Goal: Information Seeking & Learning: Learn about a topic

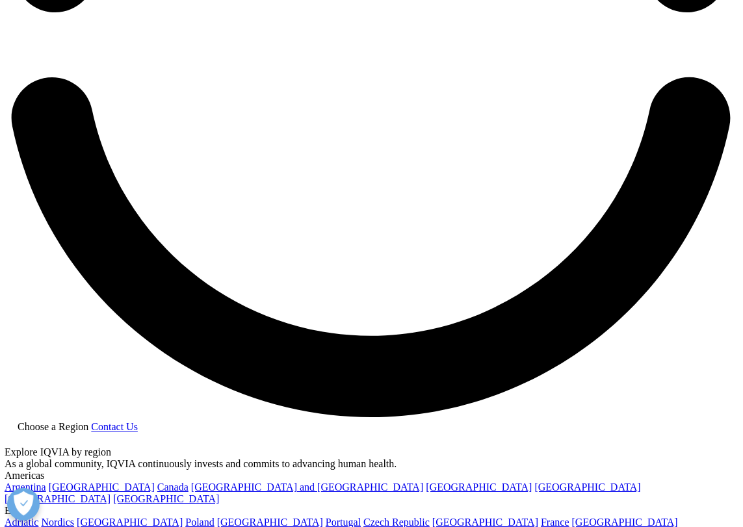
scroll to position [1805, 0]
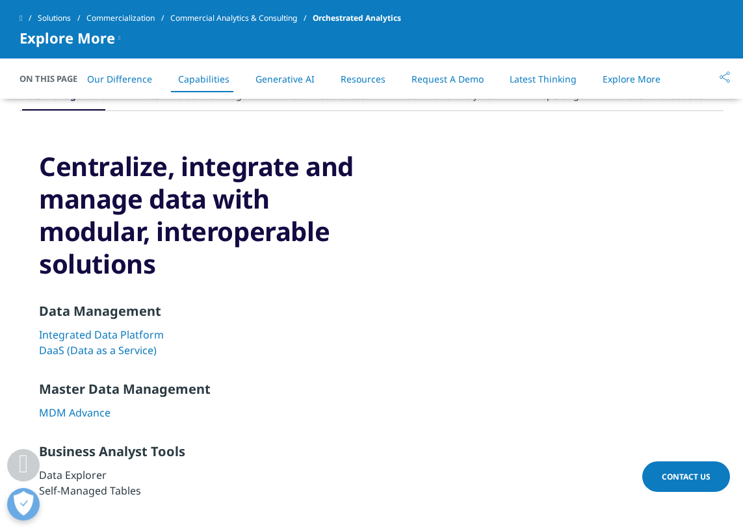
click at [225, 111] on div ".cls-1{fill:#231f20;} Commercial Planning" at bounding box center [195, 76] width 94 height 70
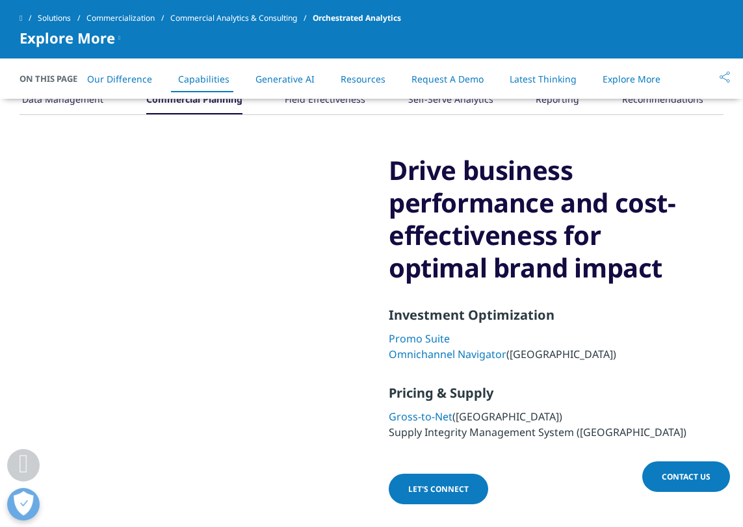
scroll to position [1793, 0]
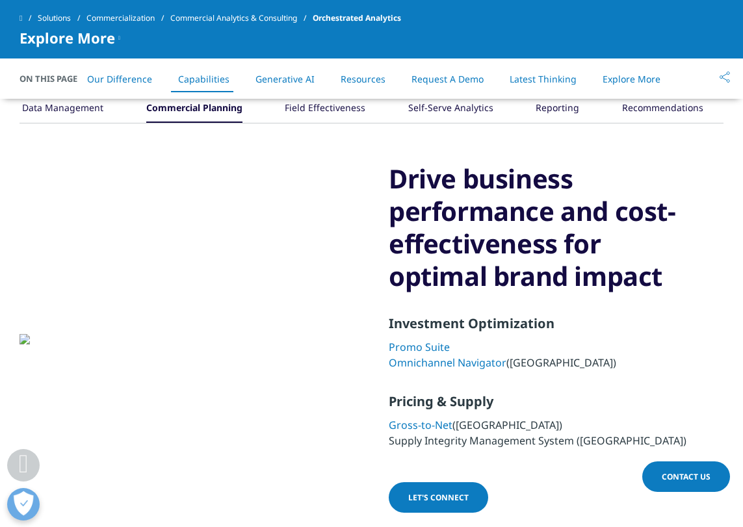
click at [83, 92] on icon ".cls-1{fill:#231f20;}" at bounding box center [63, 72] width 39 height 39
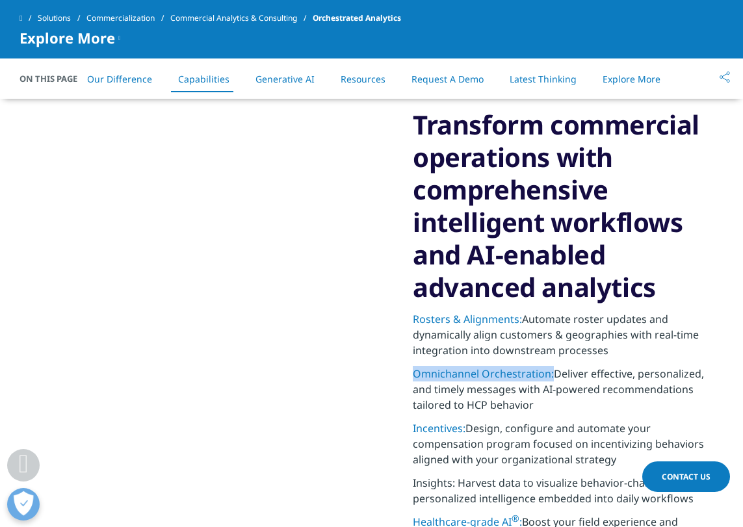
scroll to position [1829, 0]
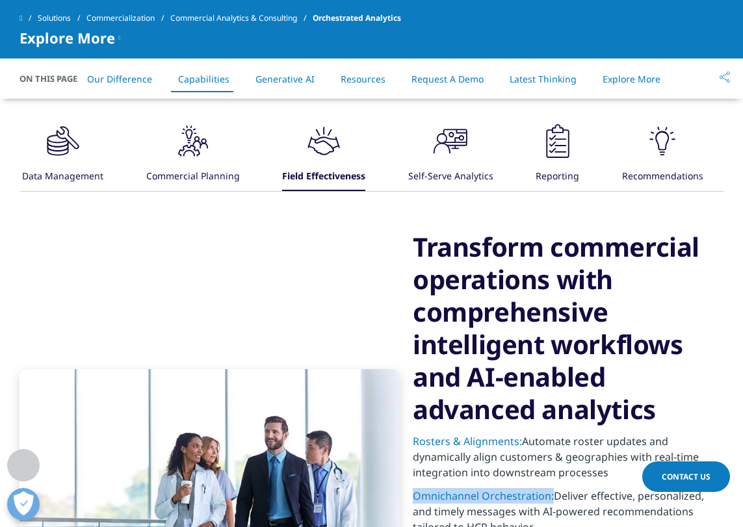
click at [453, 170] on div "Self-Serve Analytics" at bounding box center [450, 177] width 85 height 28
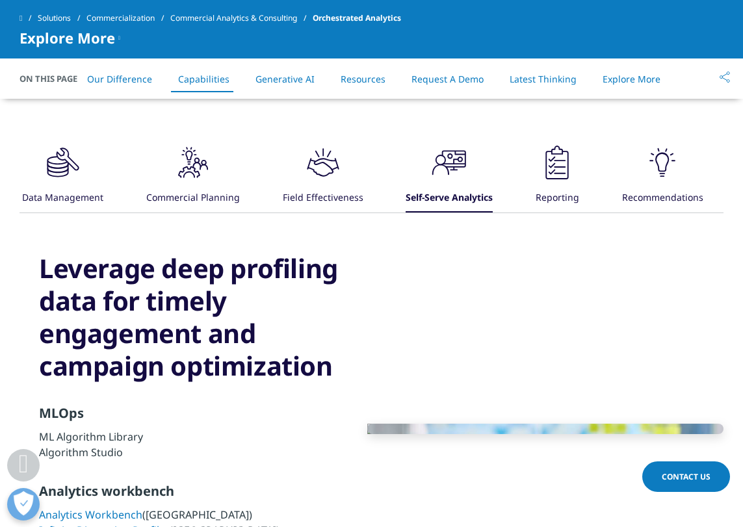
scroll to position [1804, 0]
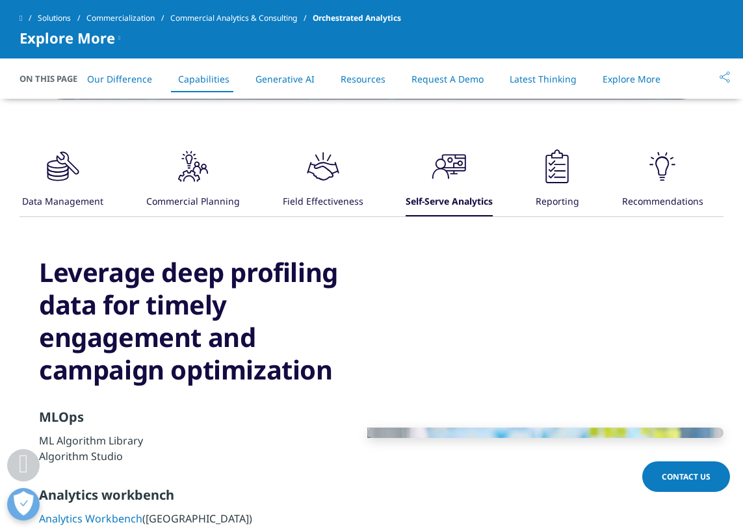
click at [550, 197] on div "Reporting" at bounding box center [558, 203] width 44 height 28
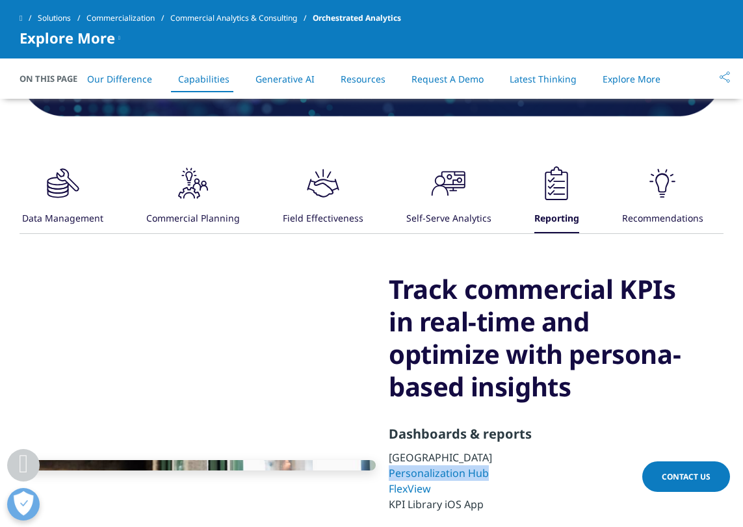
scroll to position [1787, 0]
click at [83, 172] on icon ".cls-1{fill:#231f20;}" at bounding box center [63, 183] width 39 height 39
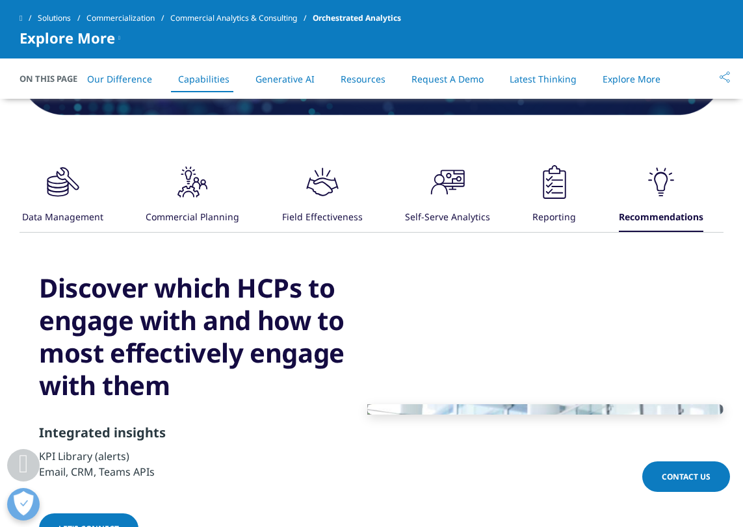
scroll to position [1788, 0]
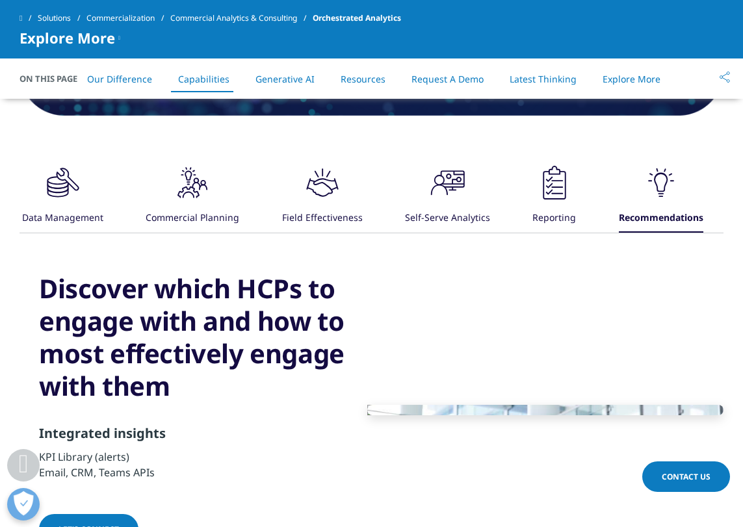
click at [83, 202] on icon ".cls-1{fill:#231f20;}" at bounding box center [63, 182] width 39 height 39
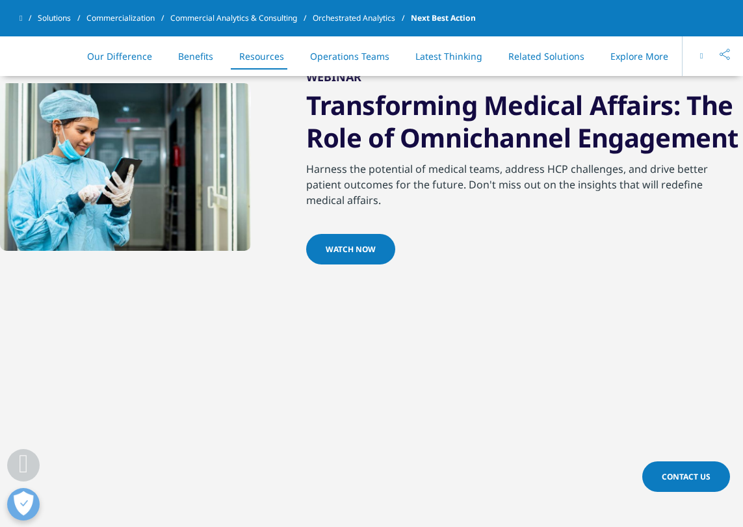
scroll to position [2644, 0]
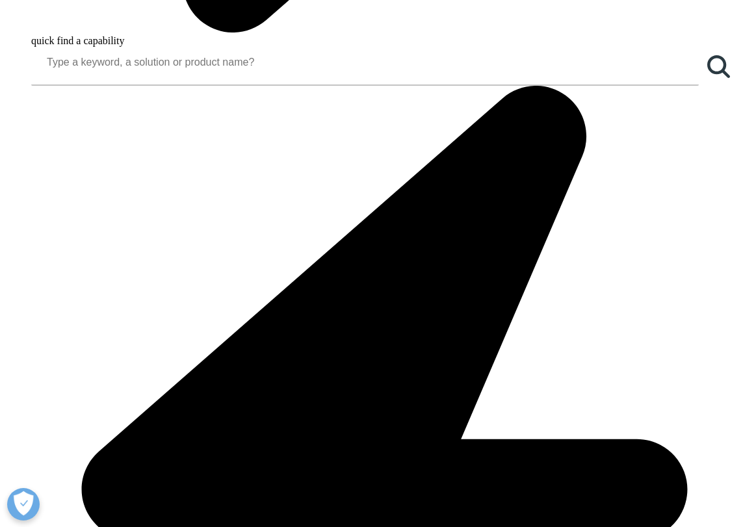
scroll to position [1115, 0]
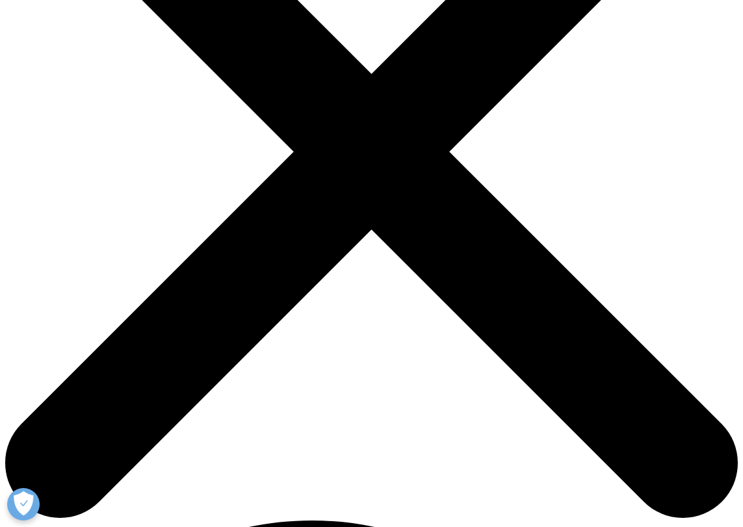
scroll to position [229, 0]
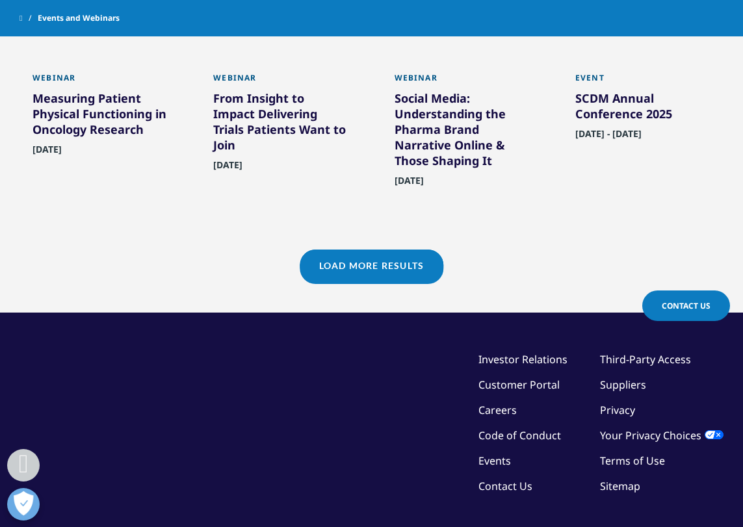
scroll to position [1102, 0]
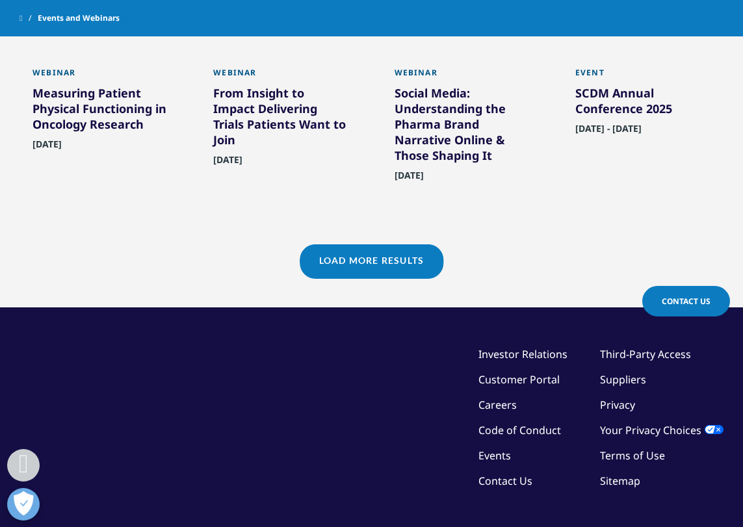
click at [393, 260] on link "Load More Results" at bounding box center [372, 260] width 144 height 32
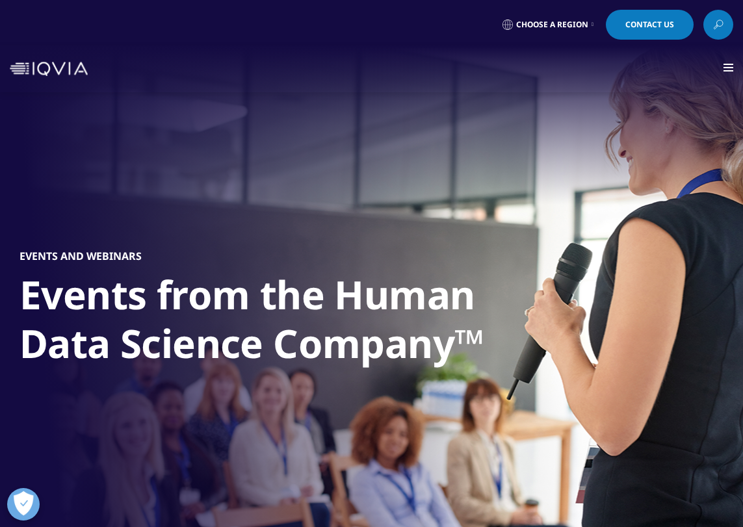
scroll to position [0, 0]
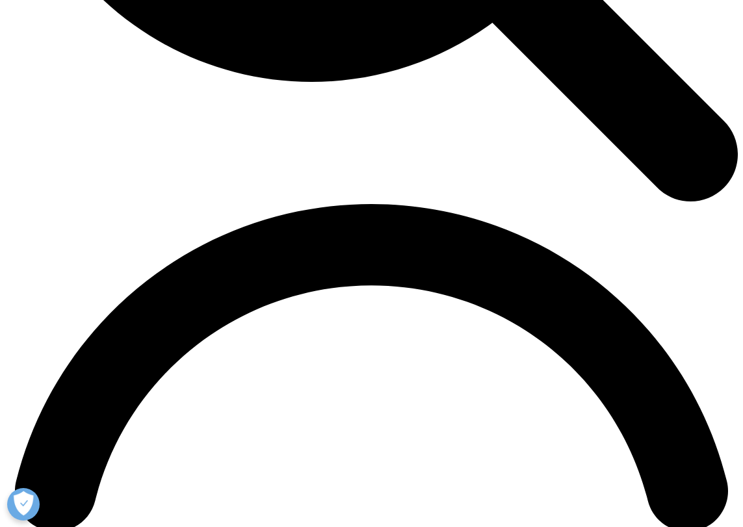
scroll to position [1446, 0]
